Goal: Transaction & Acquisition: Purchase product/service

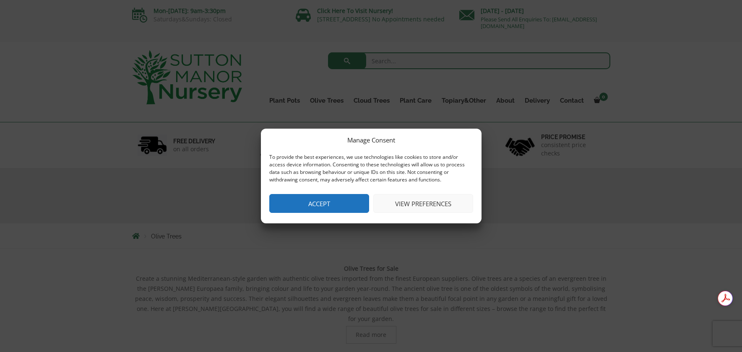
click at [362, 204] on button "Accept" at bounding box center [319, 203] width 100 height 19
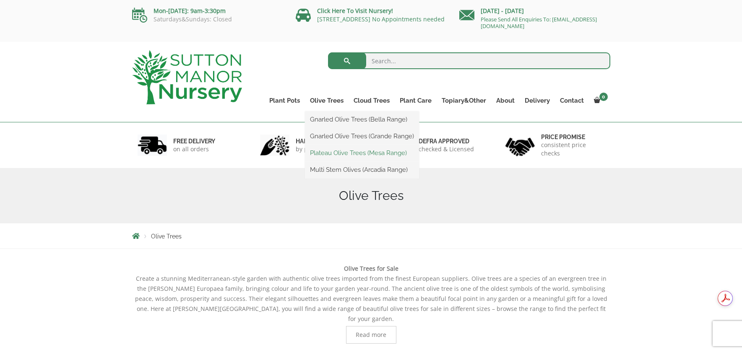
click at [329, 153] on link "Plateau Olive Trees (Mesa Range)" at bounding box center [362, 153] width 114 height 13
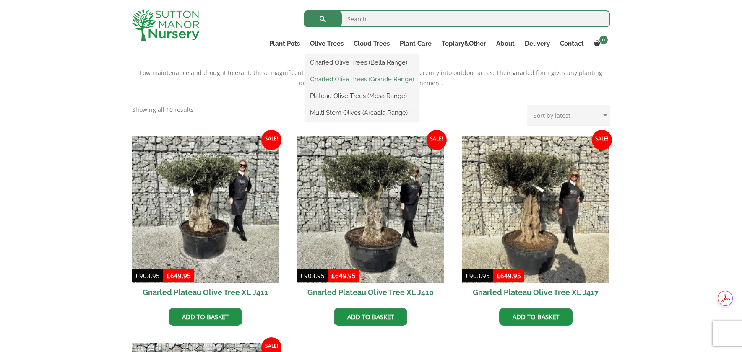
click at [323, 75] on link "Gnarled Olive Trees (Grande Range)" at bounding box center [362, 79] width 114 height 13
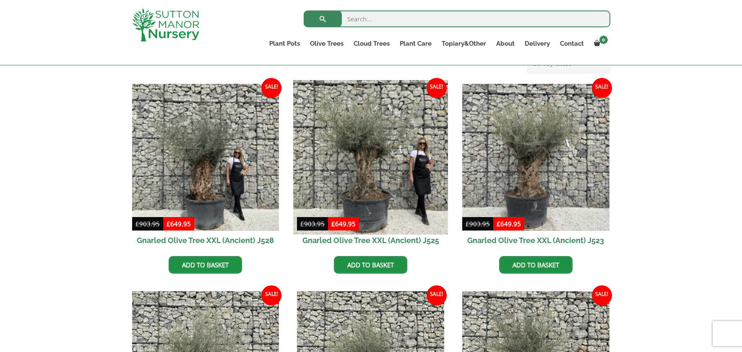
scroll to position [210, 0]
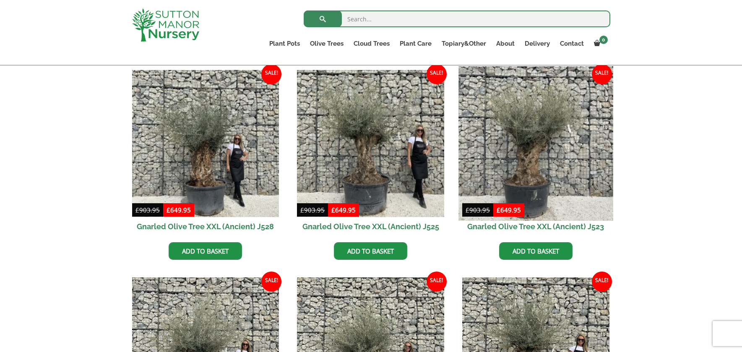
click at [536, 178] on img at bounding box center [535, 143] width 154 height 154
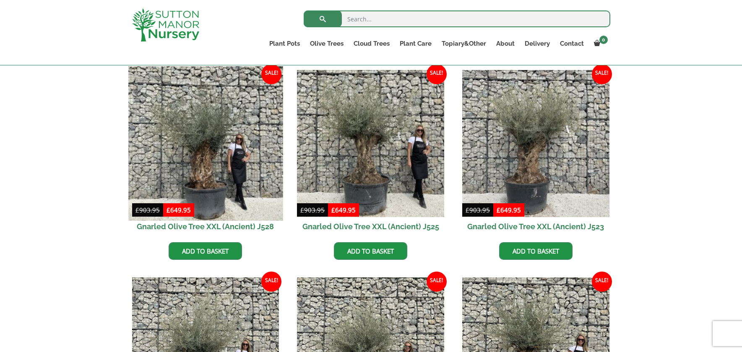
click at [158, 173] on img at bounding box center [205, 143] width 154 height 154
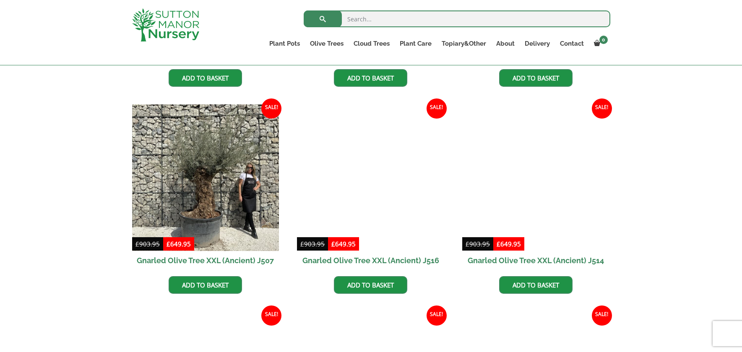
scroll to position [796, 0]
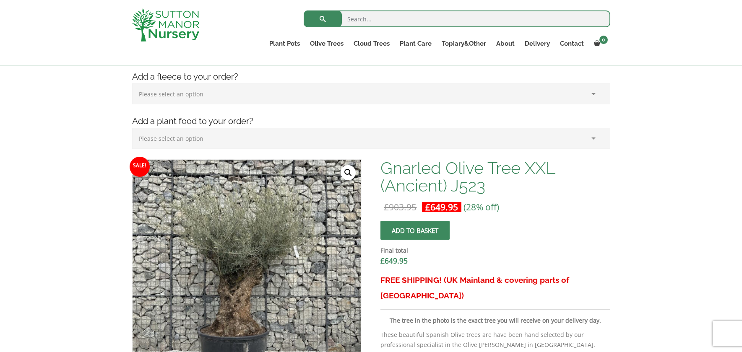
scroll to position [252, 0]
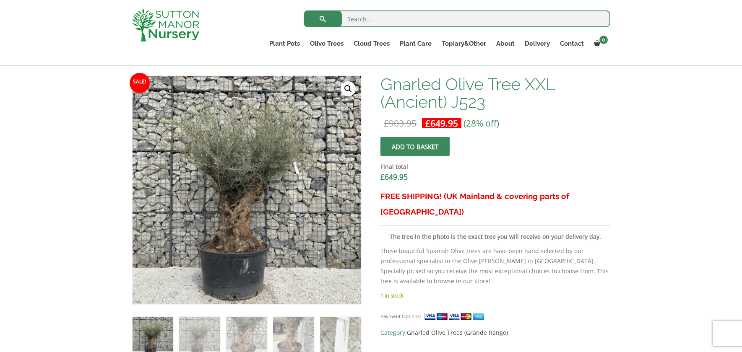
click at [432, 246] on p "These beautiful Spanish Olive trees are have been hand selected by our professi…" at bounding box center [494, 266] width 229 height 40
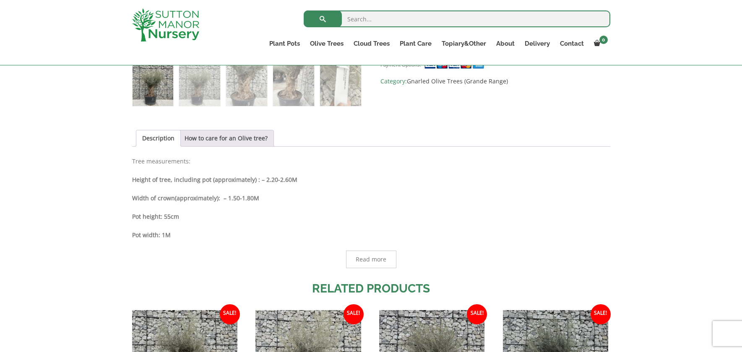
scroll to position [587, 0]
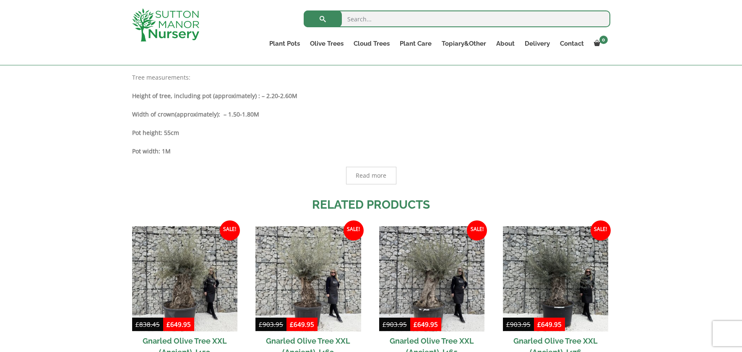
click at [353, 176] on span "Read more" at bounding box center [371, 176] width 50 height 18
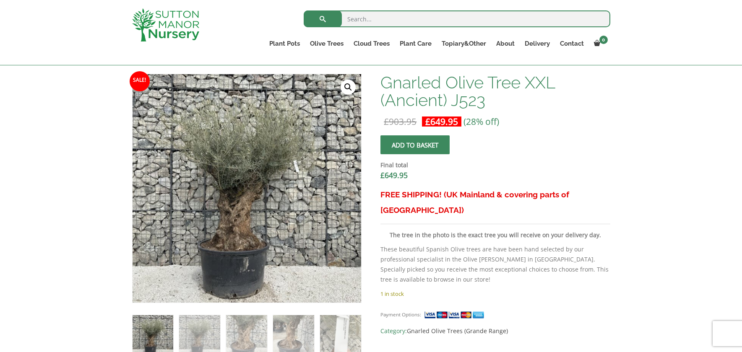
scroll to position [252, 0]
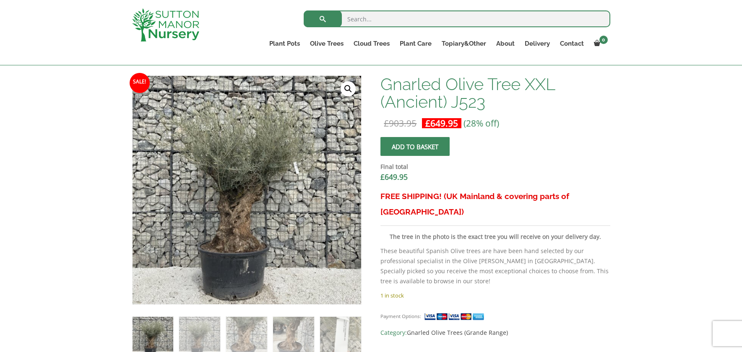
drag, startPoint x: 464, startPoint y: 255, endPoint x: 481, endPoint y: 254, distance: 17.6
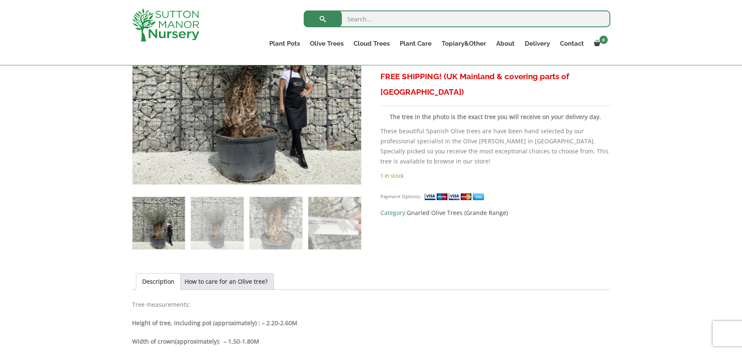
scroll to position [461, 0]
